Goal: Information Seeking & Learning: Learn about a topic

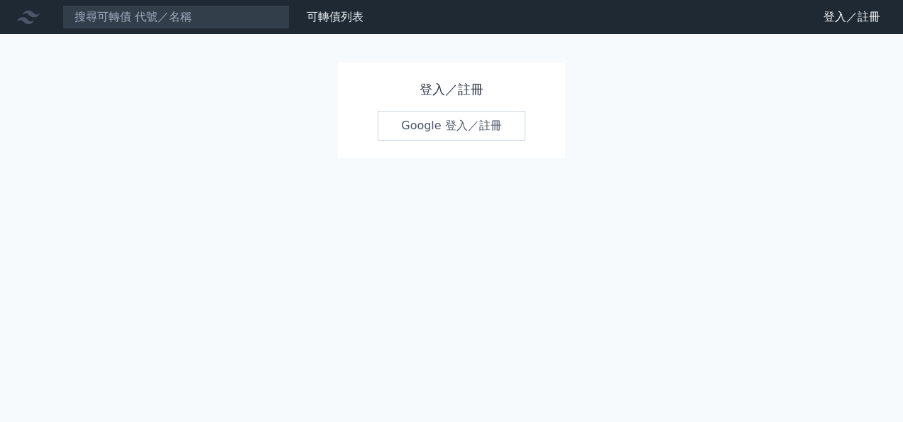
click at [464, 130] on link "Google 登入／註冊" at bounding box center [452, 126] width 148 height 30
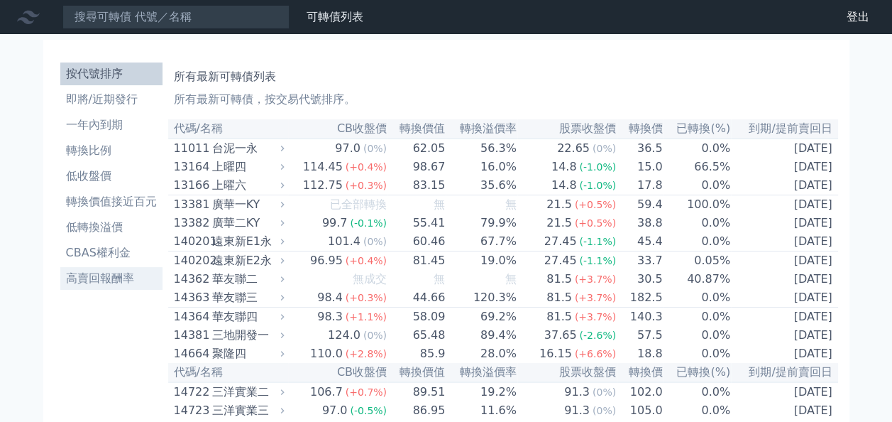
click at [96, 278] on li "高賣回報酬率" at bounding box center [111, 278] width 102 height 17
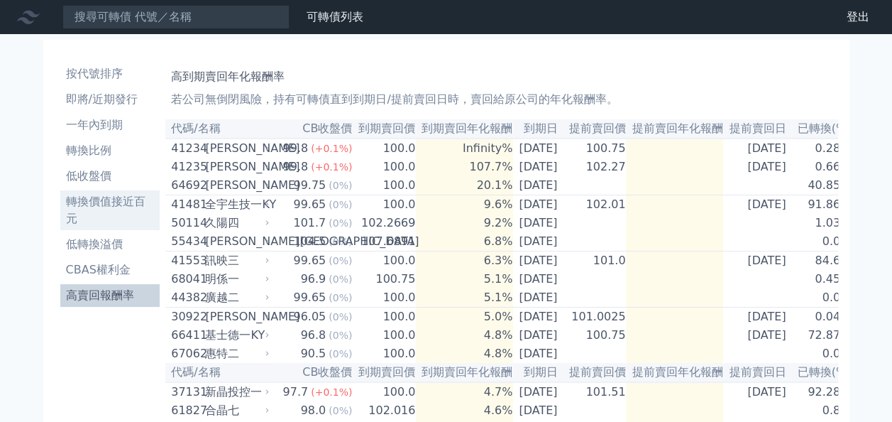
click at [93, 200] on li "轉換價值接近百元" at bounding box center [110, 210] width 100 height 34
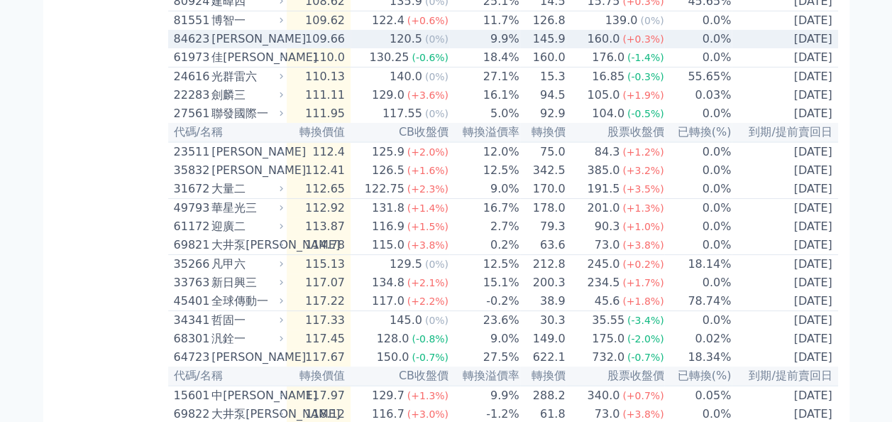
scroll to position [2697, 0]
